Goal: Task Accomplishment & Management: Use online tool/utility

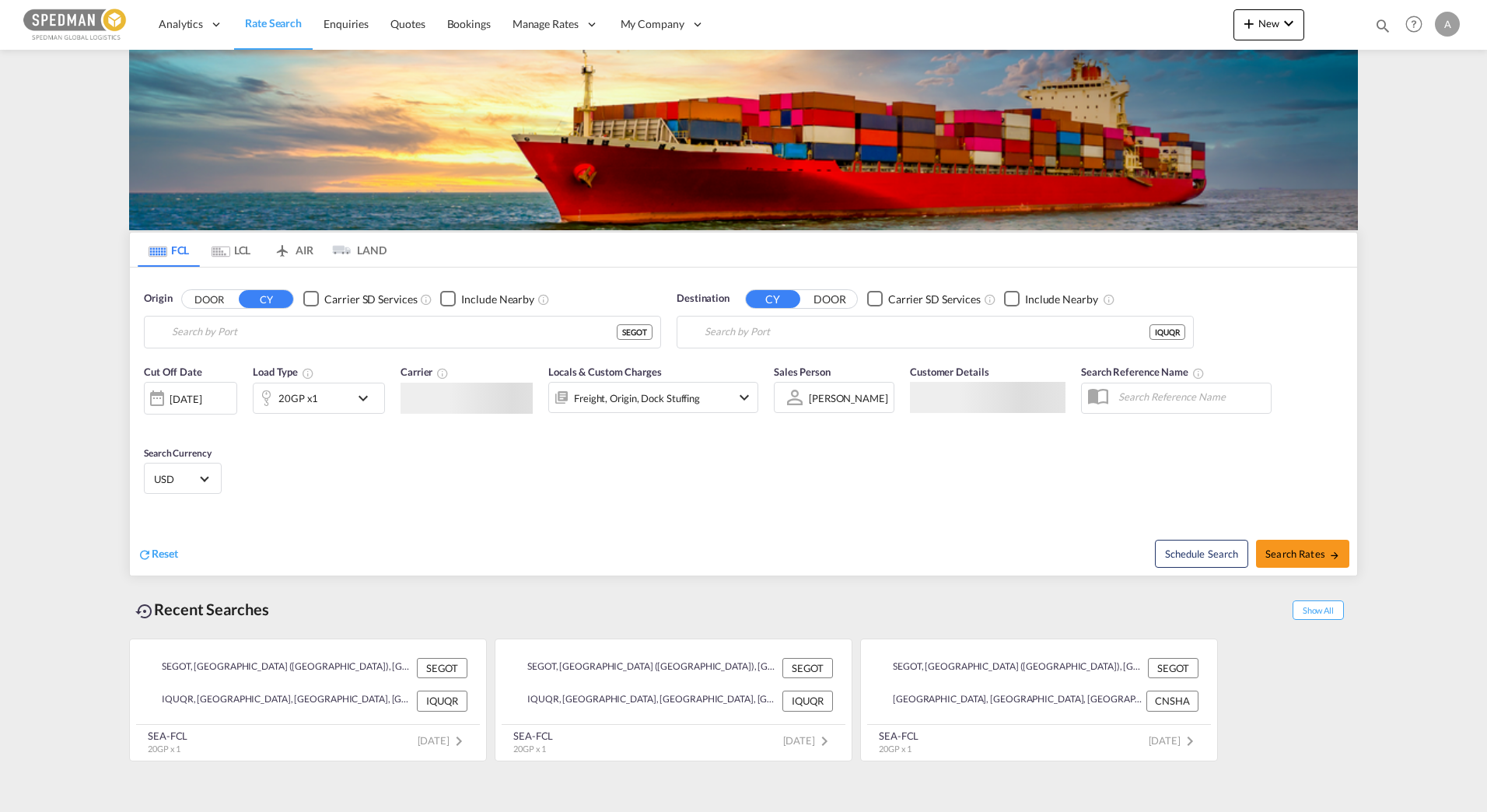
type input "[GEOGRAPHIC_DATA] ([GEOGRAPHIC_DATA]), [GEOGRAPHIC_DATA]"
type input "[GEOGRAPHIC_DATA], [GEOGRAPHIC_DATA]"
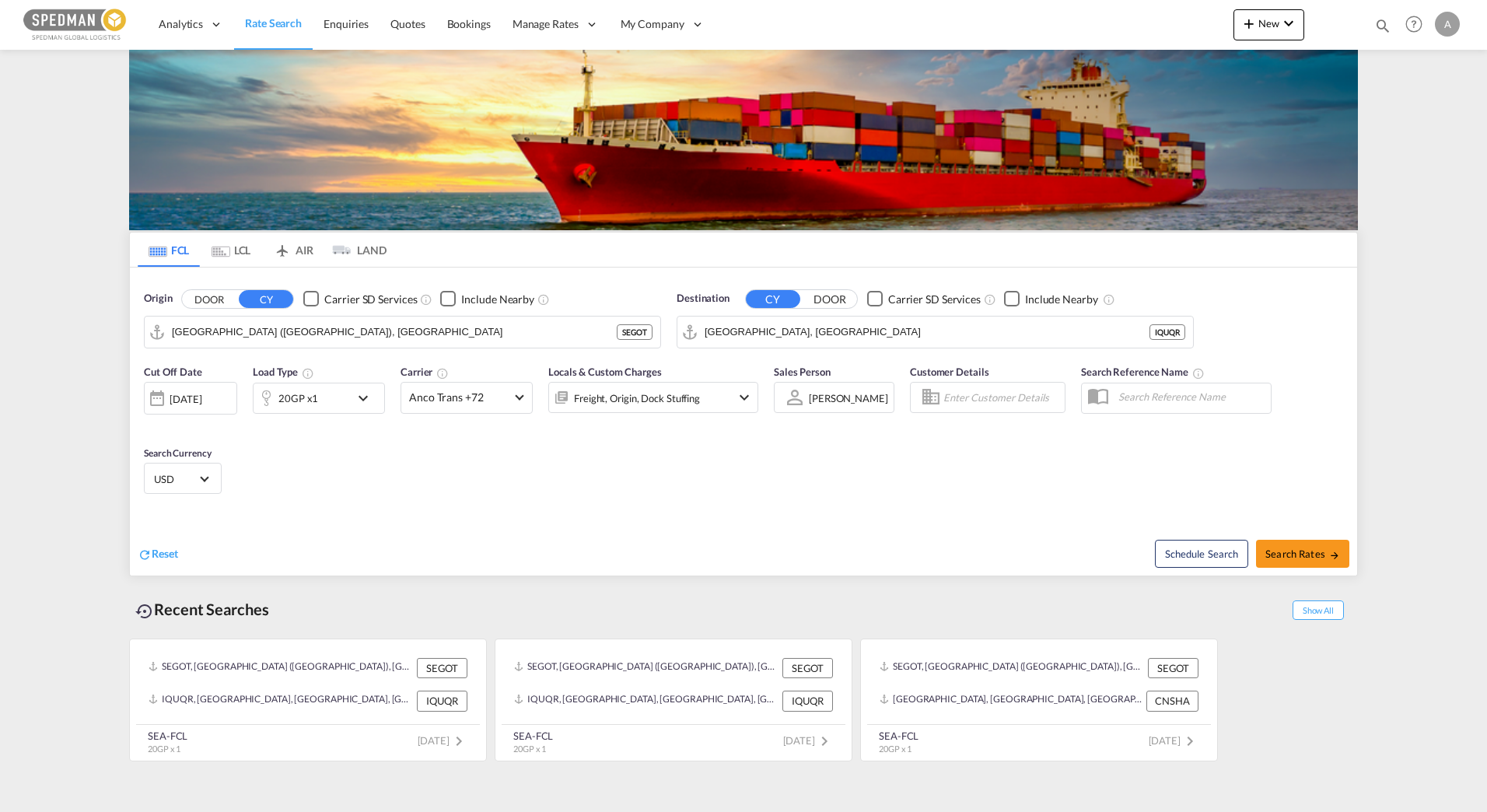
drag, startPoint x: 406, startPoint y: 501, endPoint x: 450, endPoint y: 493, distance: 44.7
click at [411, 501] on div "Cut Off Date [DATE] [DATE] Load Type 20GP x1 Carrier Anco Trans +72 Online Rate…" at bounding box center [744, 432] width 1227 height 152
click at [1267, 25] on span "New" at bounding box center [1269, 23] width 59 height 13
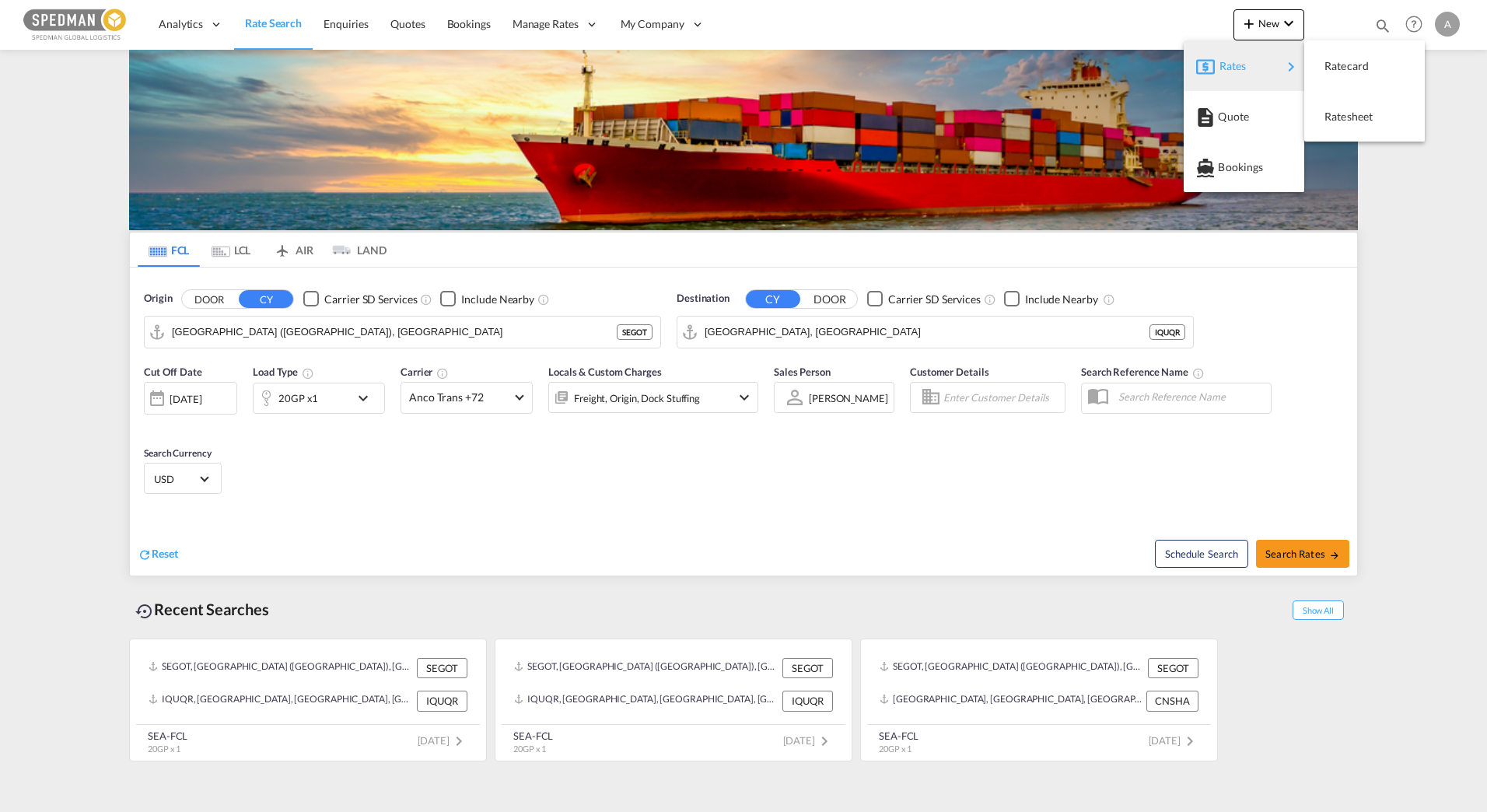
click at [1248, 56] on div "Rates" at bounding box center [1250, 66] width 63 height 39
click at [1374, 125] on div "Ratesheet" at bounding box center [1353, 116] width 58 height 39
